Goal: Answer question/provide support

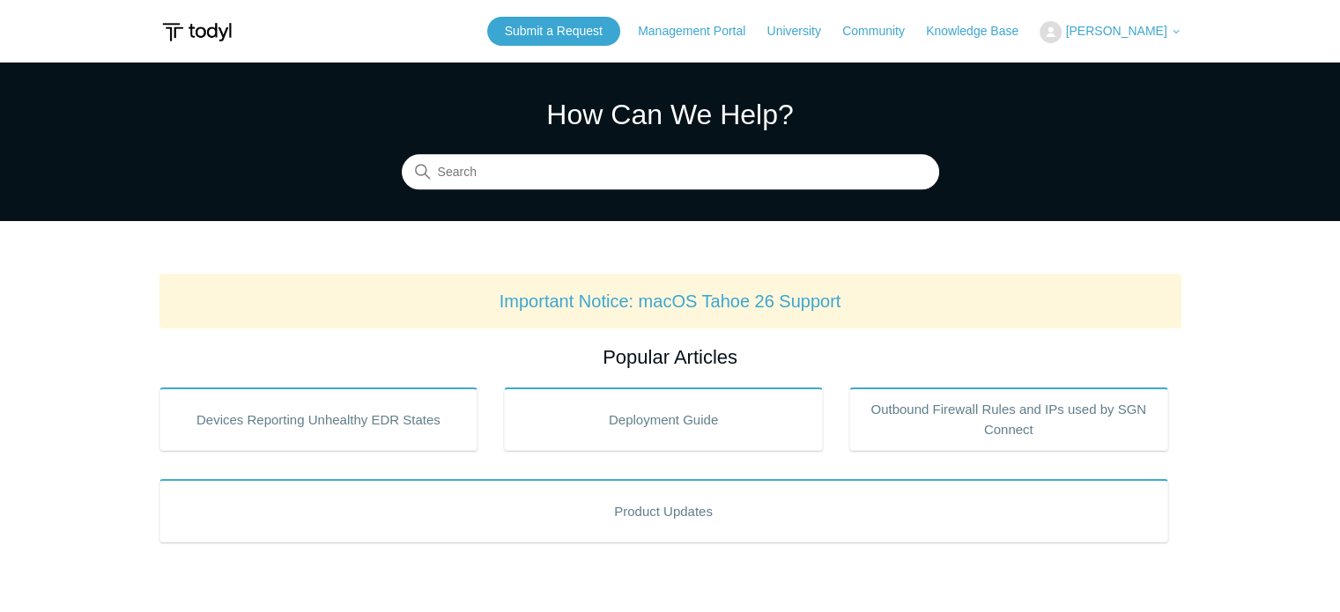
click at [1138, 31] on span "[PERSON_NAME]" at bounding box center [1115, 31] width 101 height 14
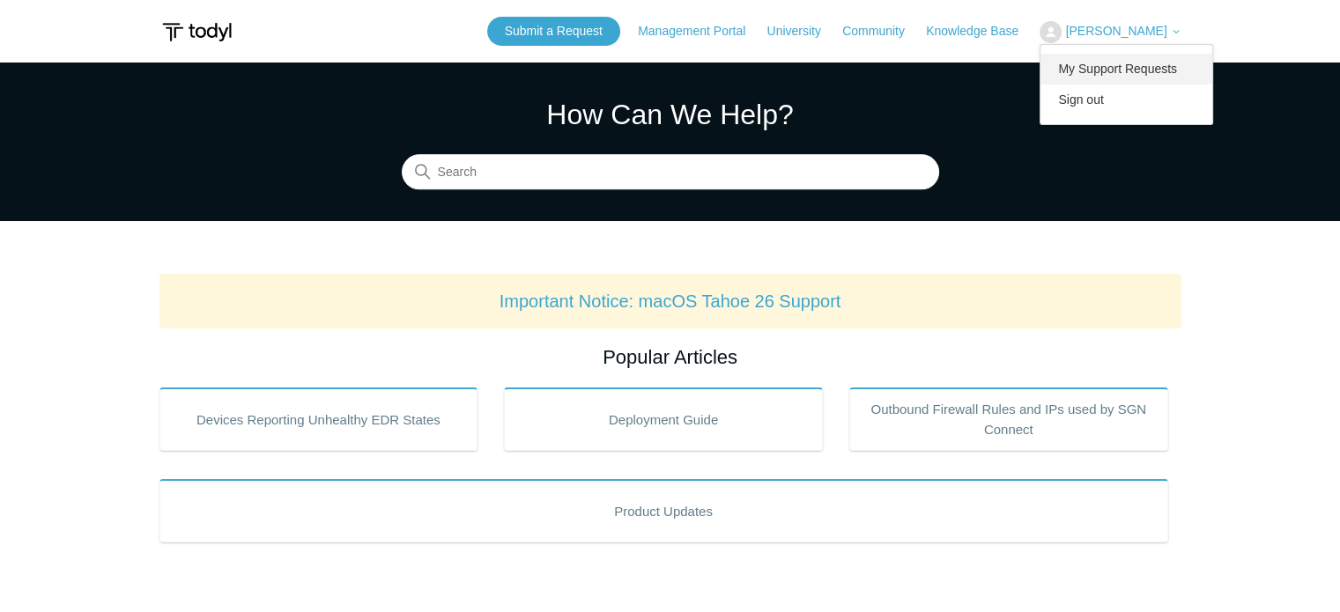
click at [1126, 61] on link "My Support Requests" at bounding box center [1126, 69] width 172 height 31
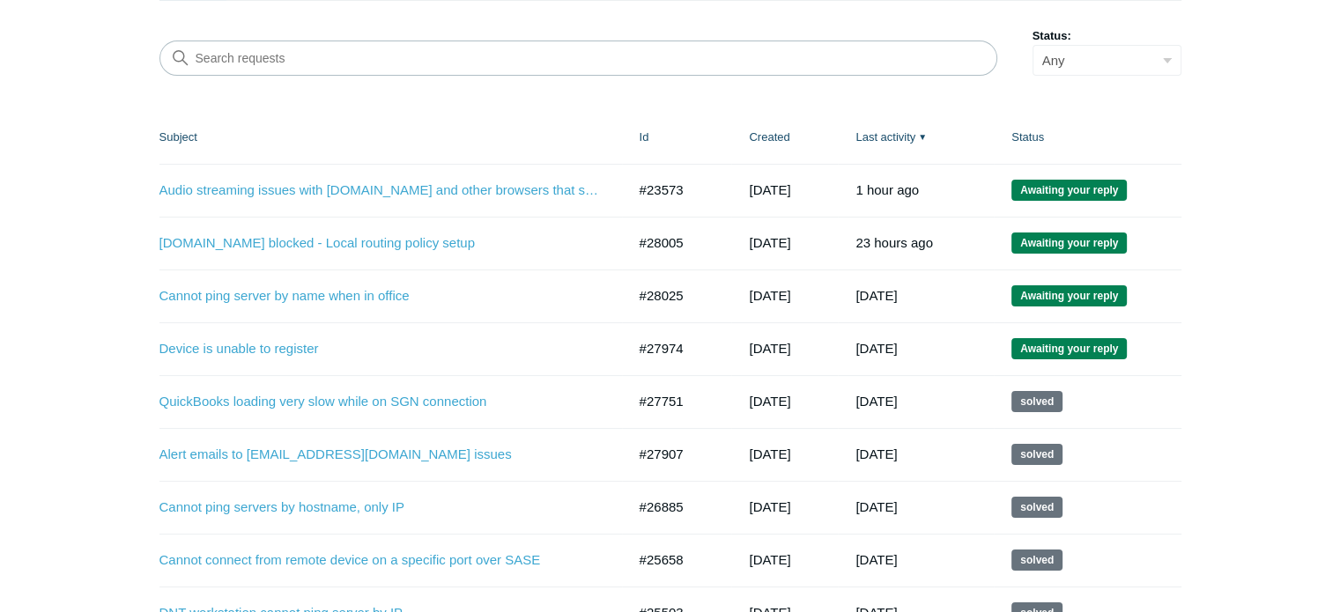
scroll to position [230, 0]
click at [352, 242] on link "[DOMAIN_NAME] blocked - Local routing policy setup" at bounding box center [379, 243] width 440 height 20
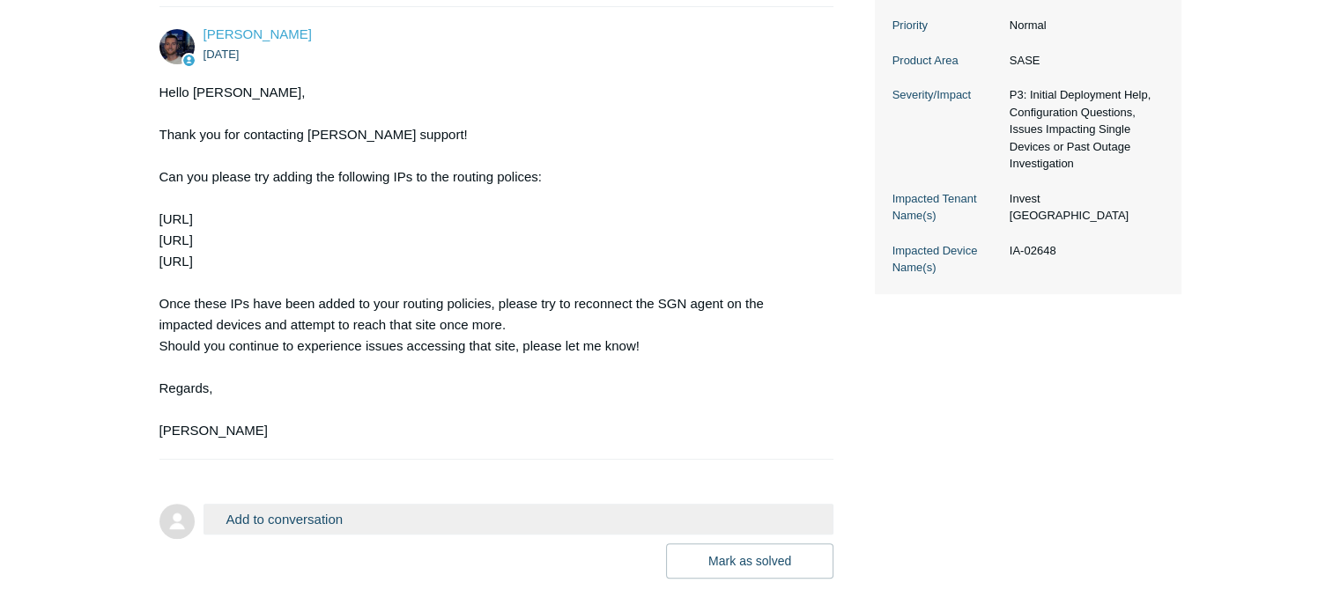
scroll to position [617, 0]
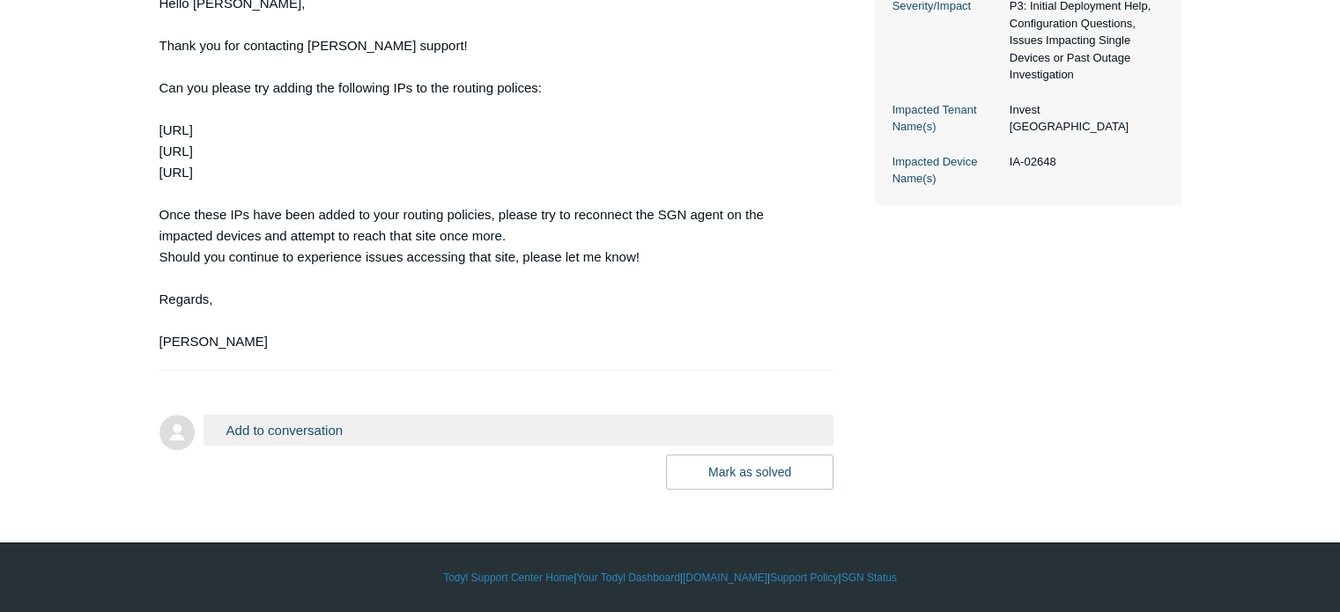
click at [331, 433] on button "Add to conversation" at bounding box center [519, 430] width 631 height 31
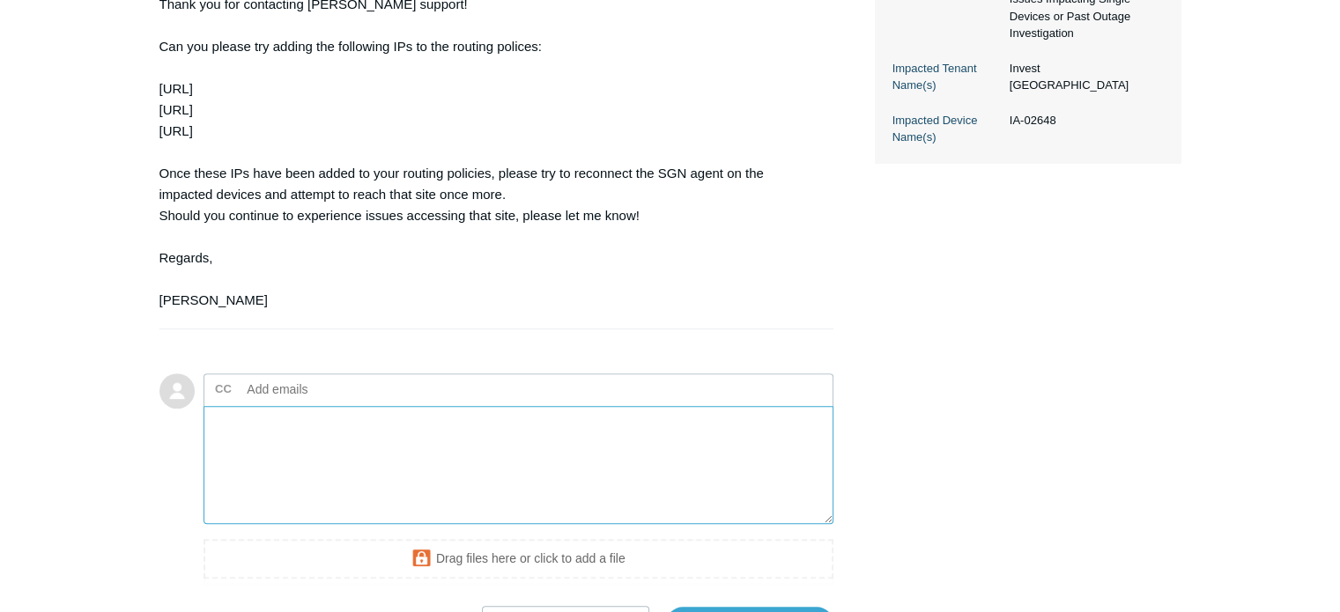
click at [356, 502] on textarea "Add your reply" at bounding box center [519, 465] width 631 height 119
click at [329, 525] on textarea "I have added those IPs and now we can hit the homepage but once we try to sign …" at bounding box center [519, 465] width 631 height 119
paste textarea "[URL][DOMAIN_NAME][DOMAIN_NAME] Access Denied You don't have permission to acce…"
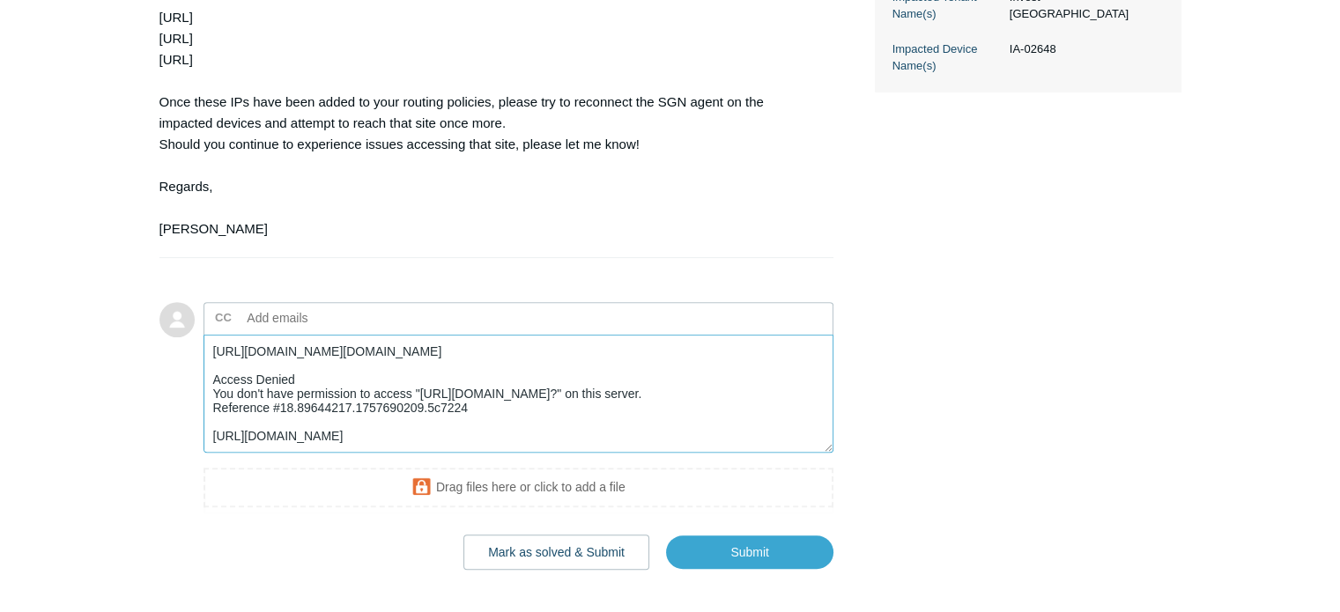
scroll to position [690, 0]
type textarea "I have added those IPs and now we can hit the homepage but once we try to sign …"
click at [779, 569] on input "Submit" at bounding box center [749, 551] width 167 height 35
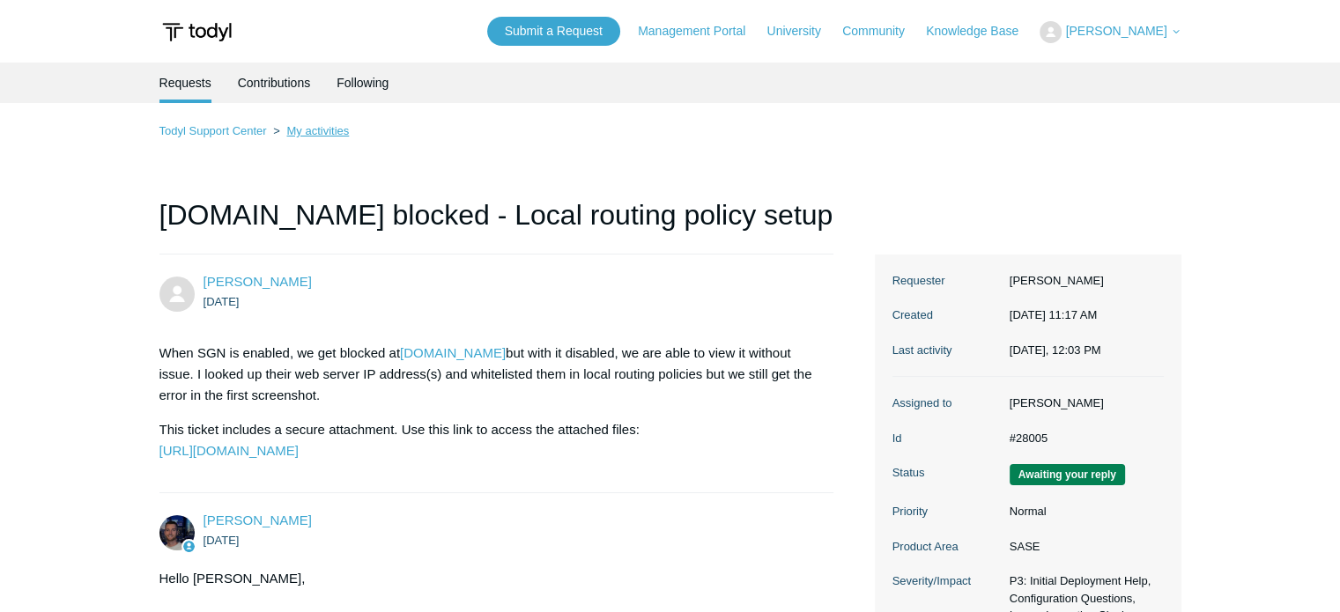
click at [316, 130] on link "My activities" at bounding box center [317, 130] width 63 height 13
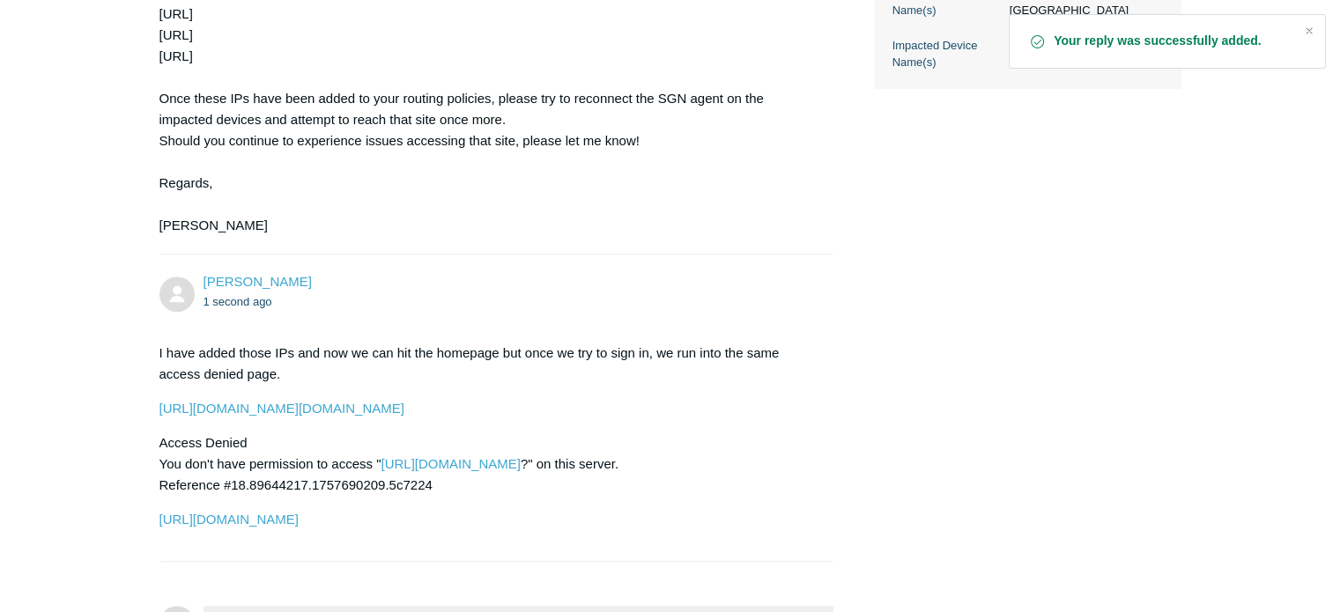
scroll to position [691, 0]
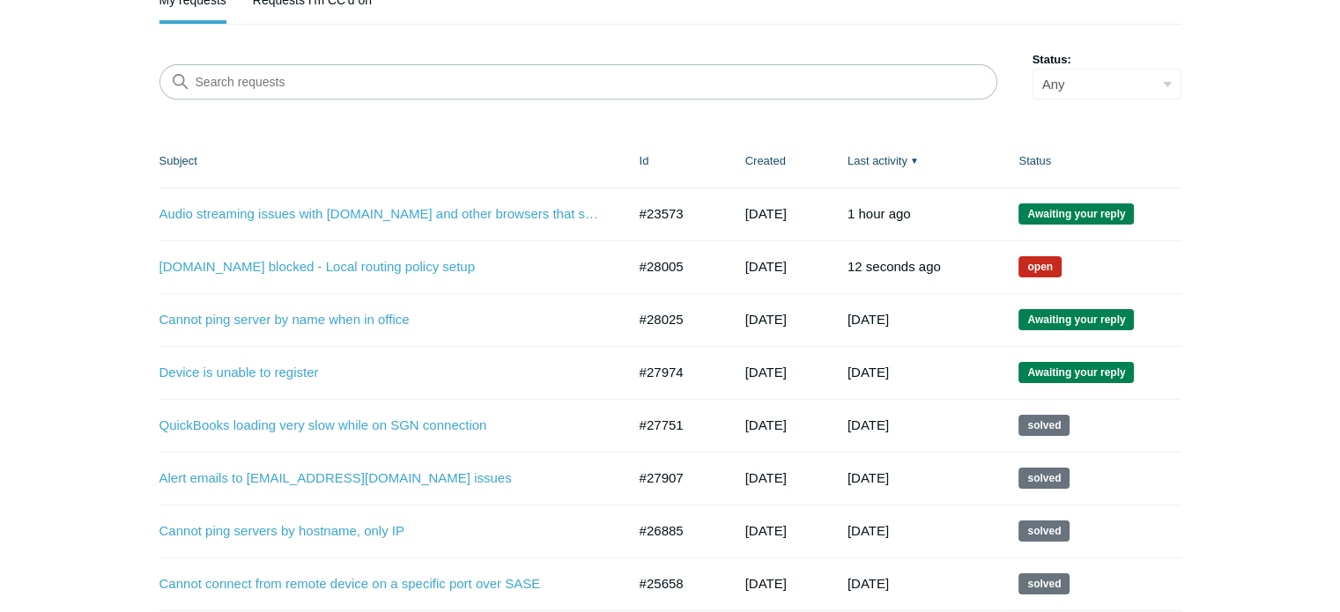
scroll to position [211, 0]
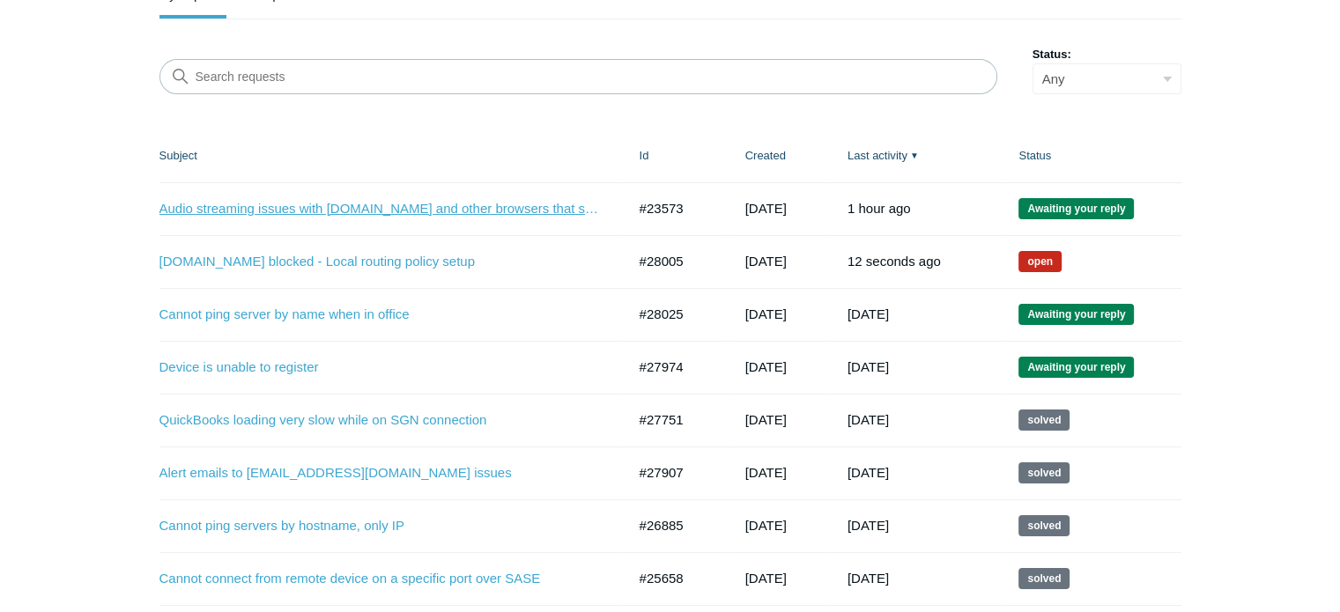
click at [485, 206] on link "Audio streaming issues with WCLK.com and other browsers that stream audio for a…" at bounding box center [379, 209] width 440 height 20
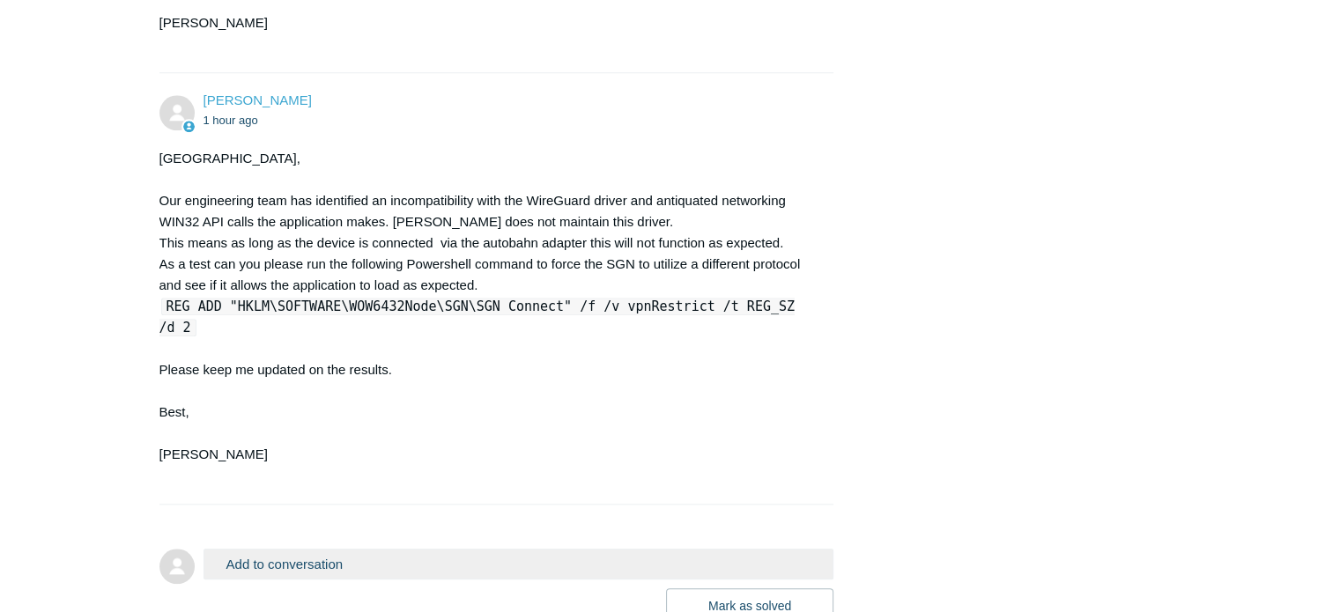
scroll to position [1798, 0]
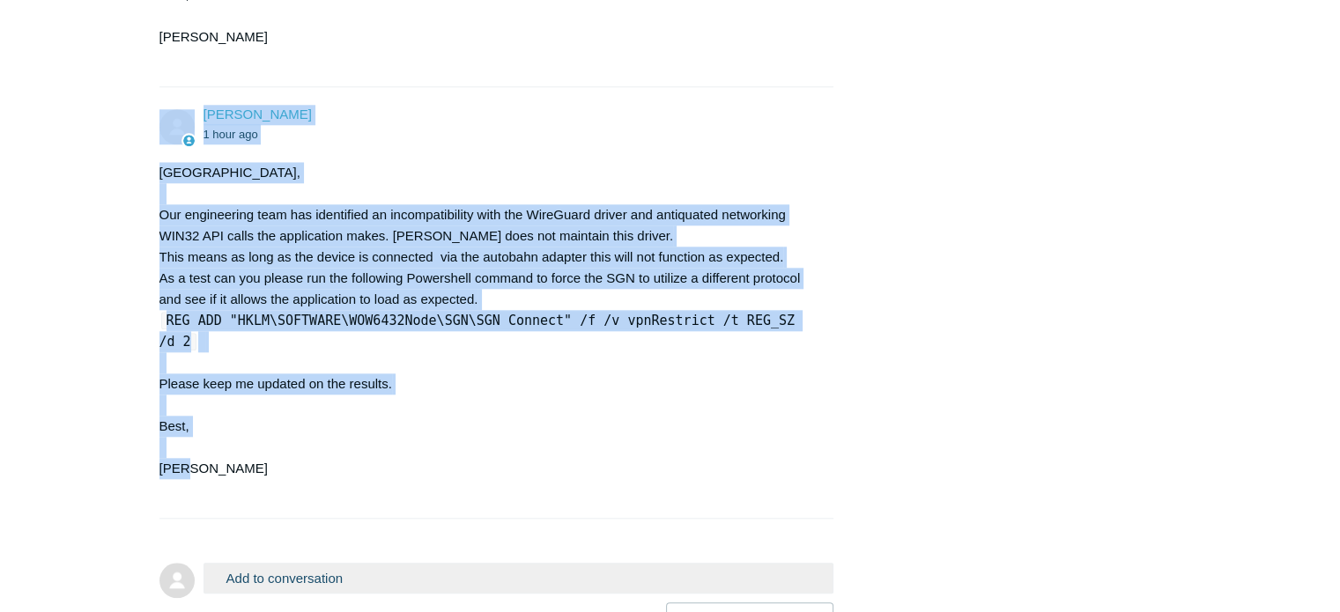
drag, startPoint x: 152, startPoint y: 70, endPoint x: 273, endPoint y: 403, distance: 355.3
copy div "Kris Haire 1 hour ago Denver, Our engineering team has identified an incompatib…"
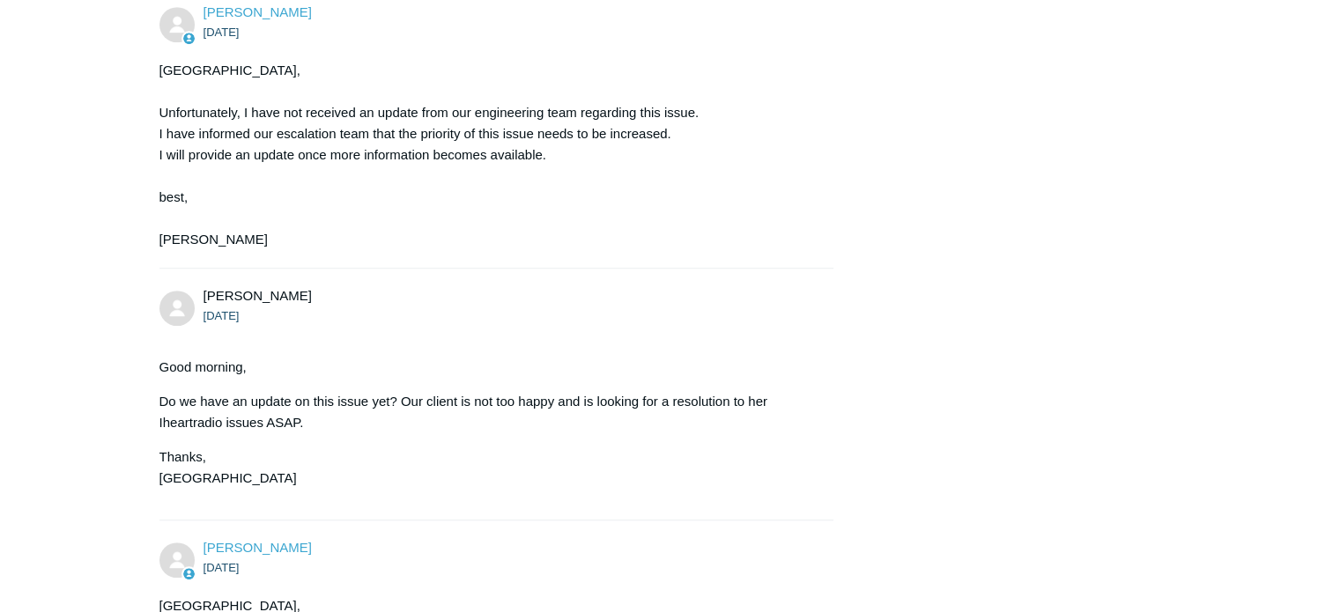
scroll to position [0, 0]
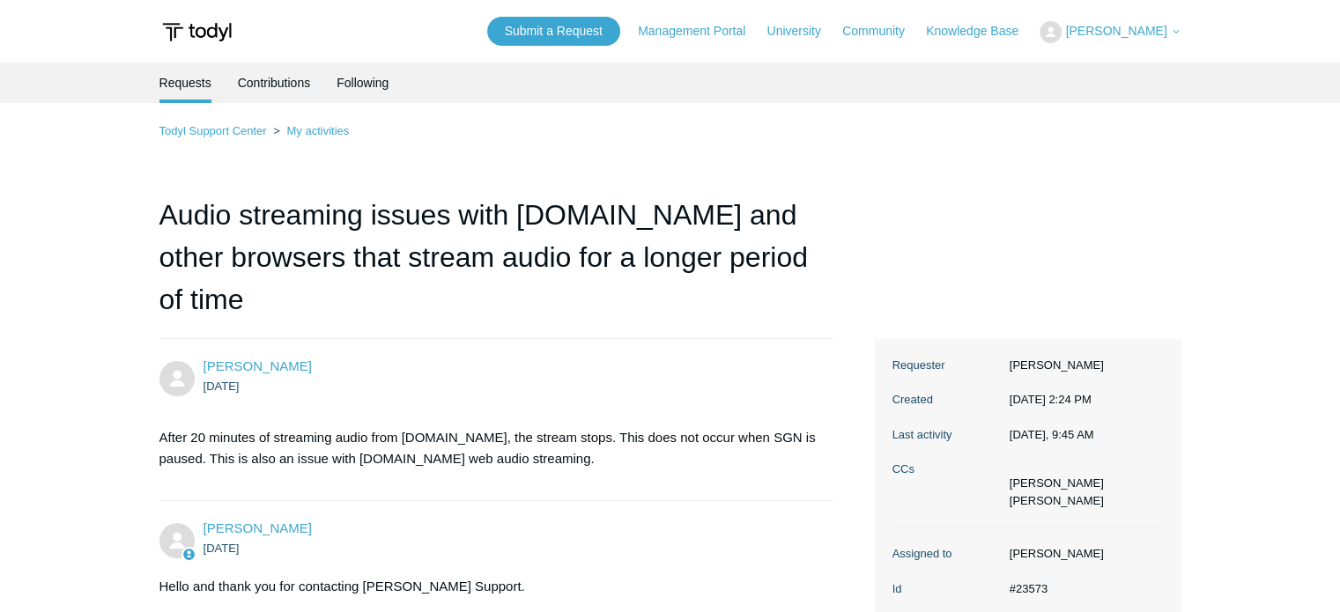
click at [322, 138] on ol "Todyl Support Center My activities" at bounding box center [670, 131] width 1022 height 20
click at [313, 126] on link "My activities" at bounding box center [317, 130] width 63 height 13
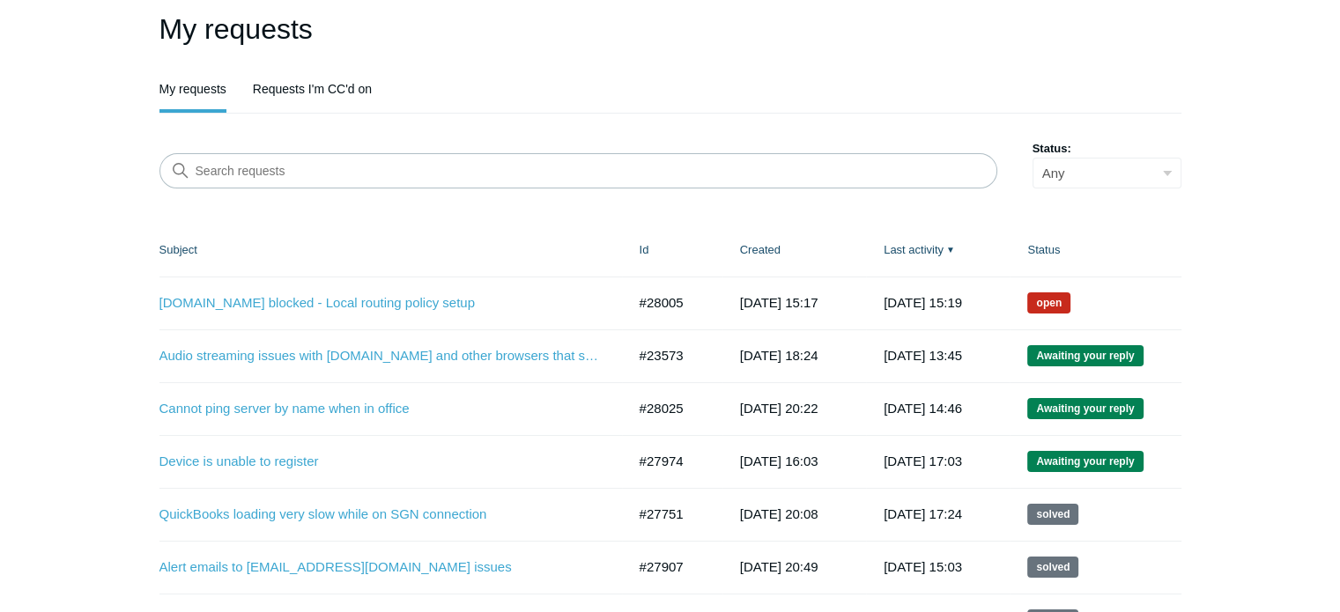
scroll to position [142, 0]
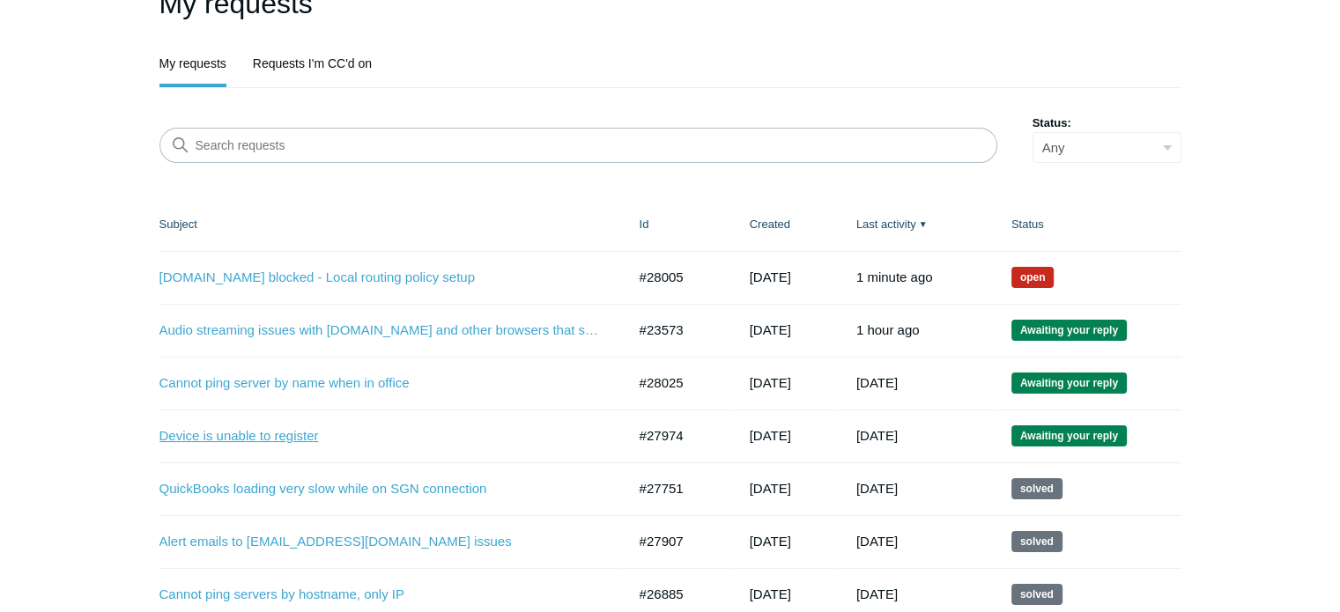
click at [278, 435] on link "Device is unable to register" at bounding box center [379, 436] width 440 height 20
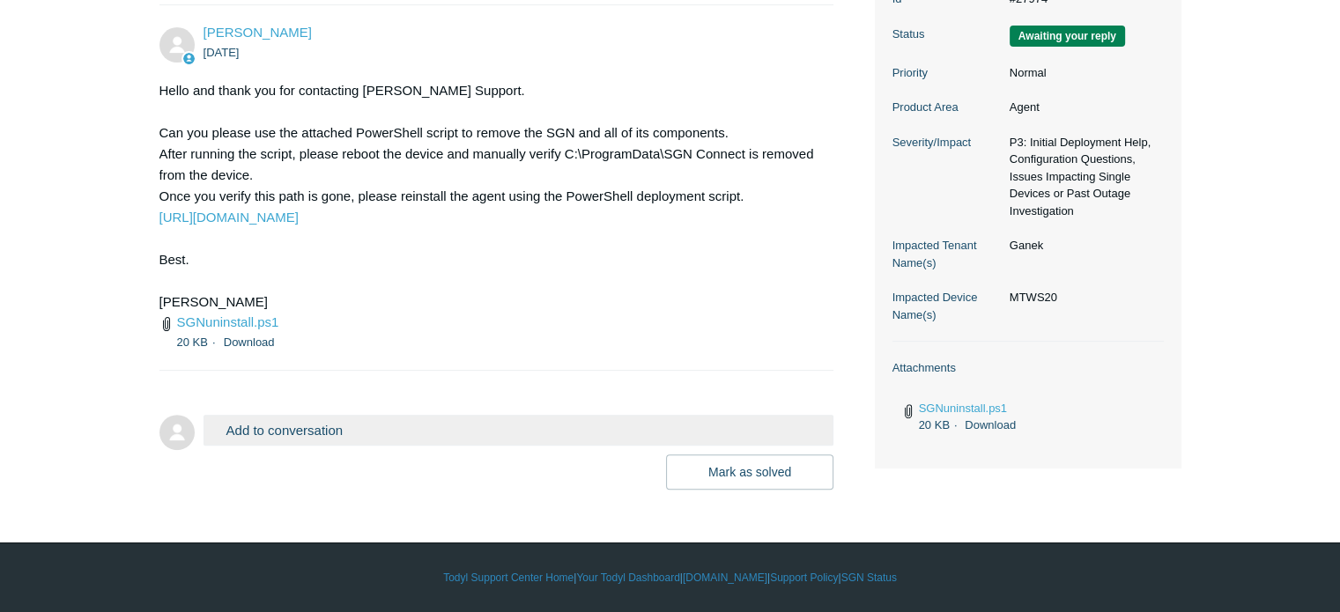
scroll to position [529, 0]
click at [736, 466] on button "Mark as solved" at bounding box center [749, 472] width 167 height 35
